Goal: Find specific page/section: Find specific page/section

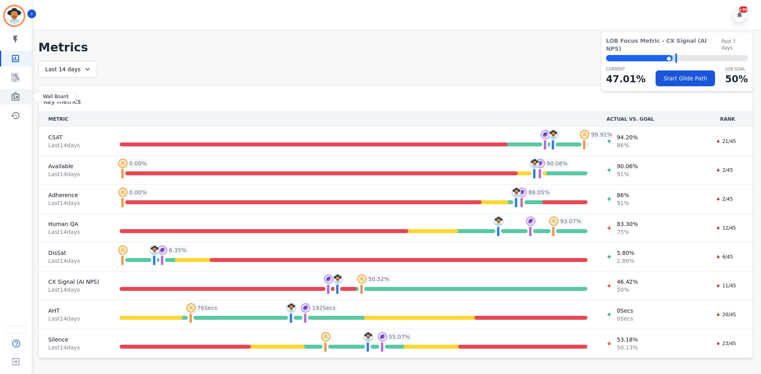
click at [13, 93] on icon "Sidebar" at bounding box center [16, 97] width 10 height 10
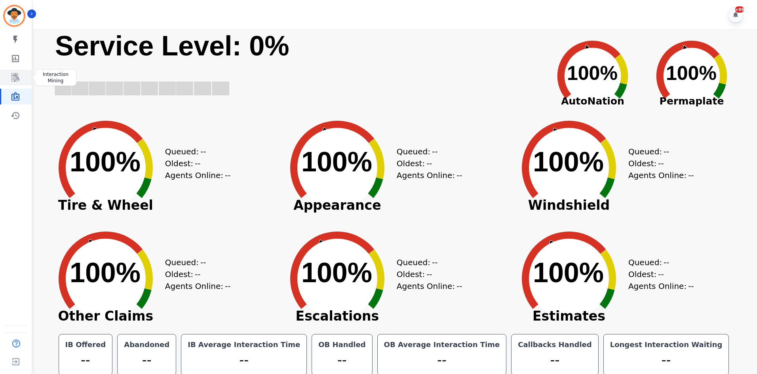
click at [17, 73] on icon "Sidebar" at bounding box center [16, 78] width 10 height 10
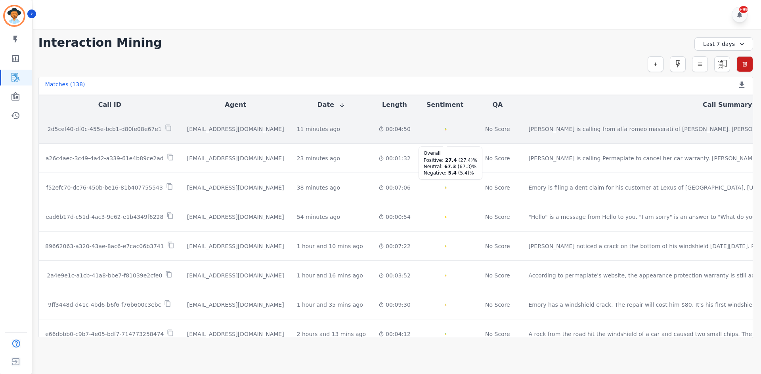
click at [432, 137] on icon "Created with Highcharts 10.2.0" at bounding box center [445, 131] width 26 height 26
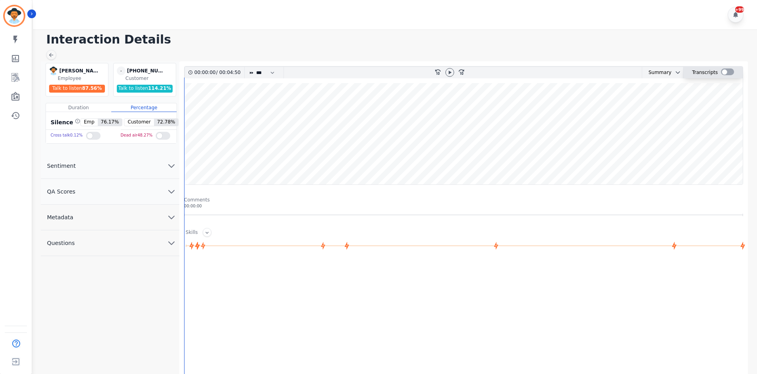
click at [721, 70] on label at bounding box center [727, 72] width 13 height 7
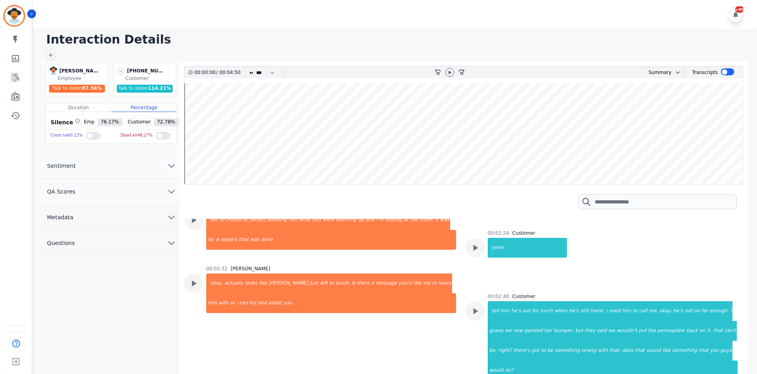
scroll to position [792, 0]
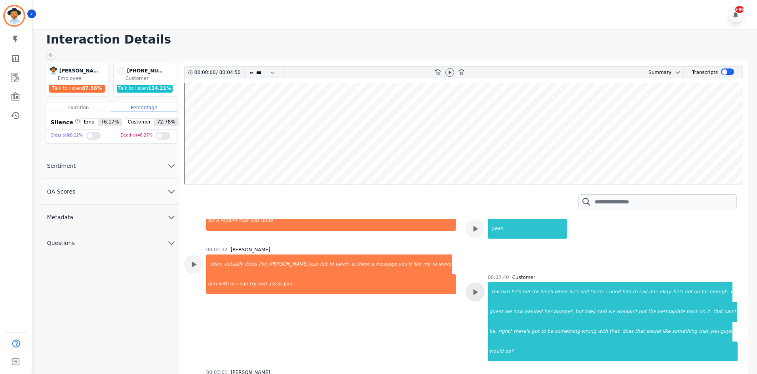
click at [471, 287] on icon at bounding box center [475, 292] width 10 height 10
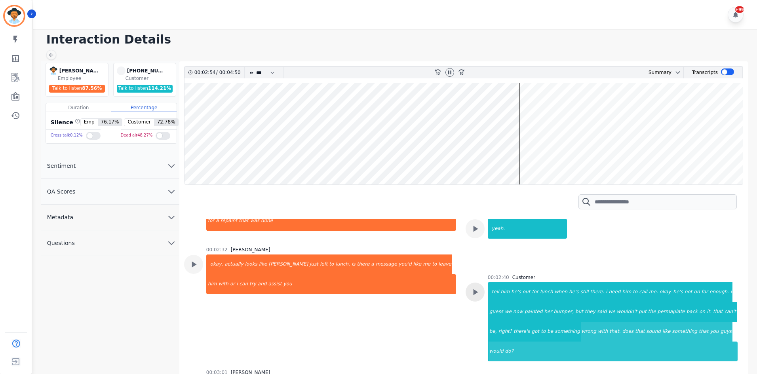
click at [466, 283] on div at bounding box center [475, 292] width 19 height 19
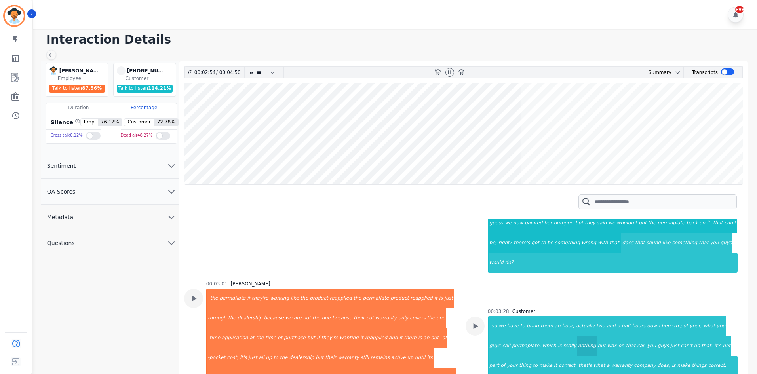
scroll to position [911, 0]
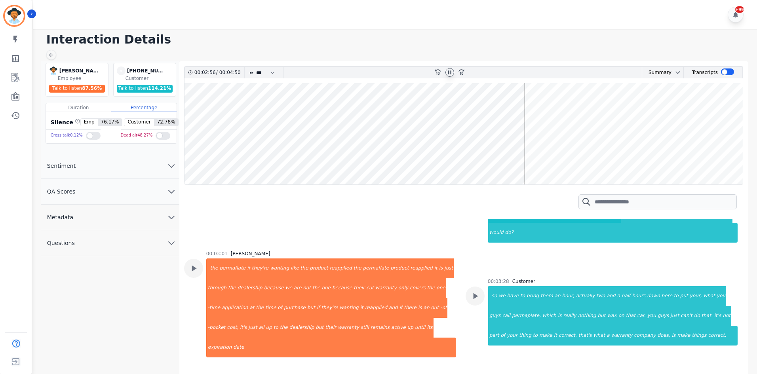
click at [450, 74] on icon at bounding box center [450, 72] width 6 height 6
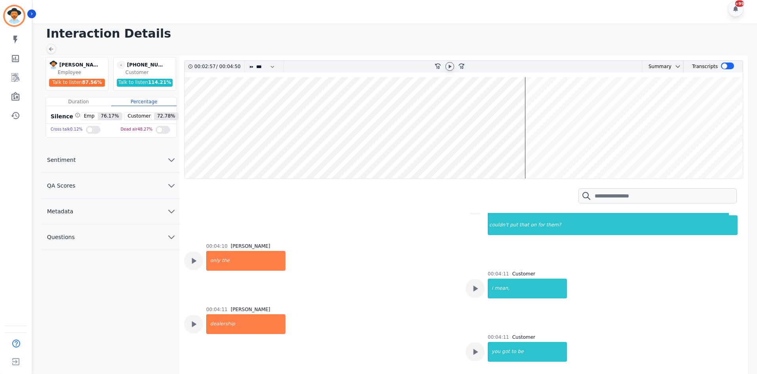
scroll to position [1157, 0]
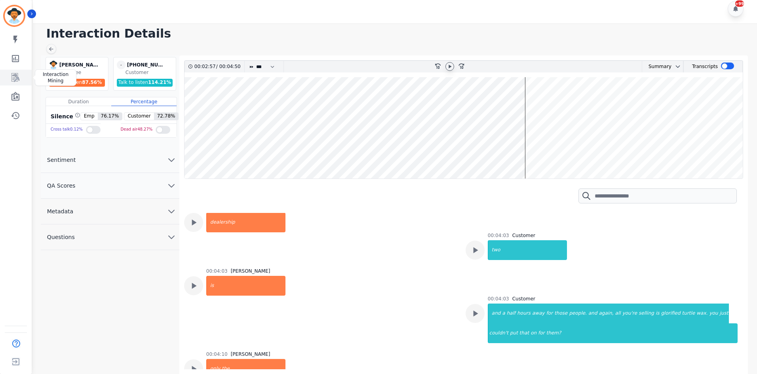
click at [19, 77] on icon "Sidebar" at bounding box center [16, 78] width 10 height 10
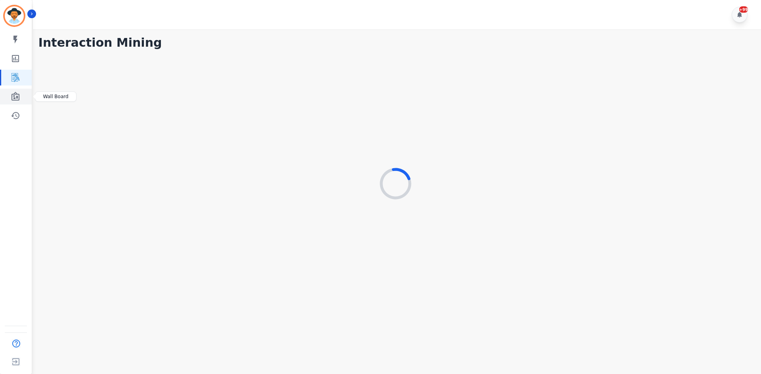
click at [15, 96] on icon "Sidebar" at bounding box center [15, 96] width 8 height 9
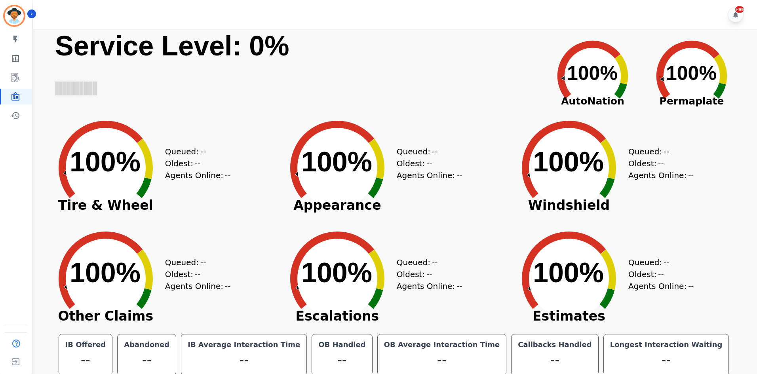
scroll to position [4, 0]
